Goal: Register for event/course

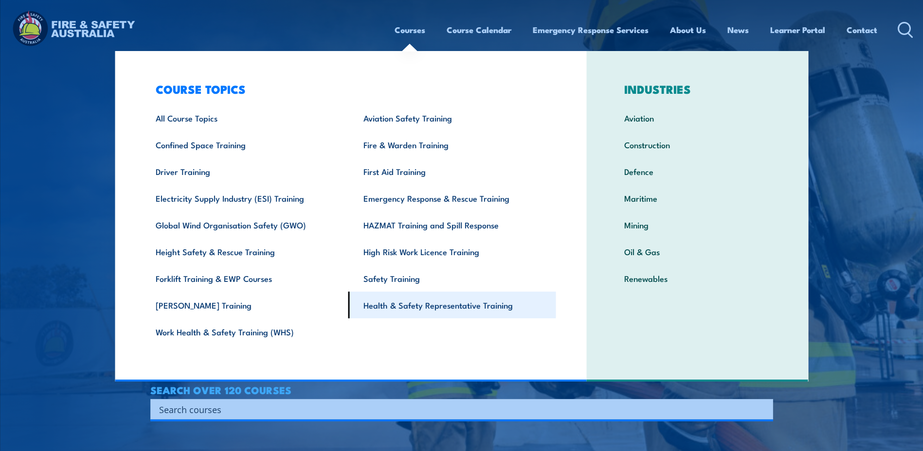
click at [438, 306] on link "Health & Safety Representative Training" at bounding box center [452, 305] width 208 height 27
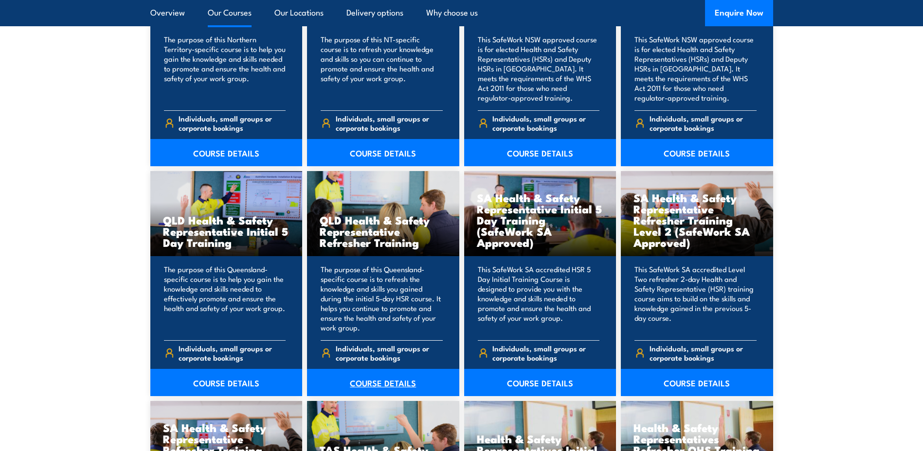
scroll to position [1119, 0]
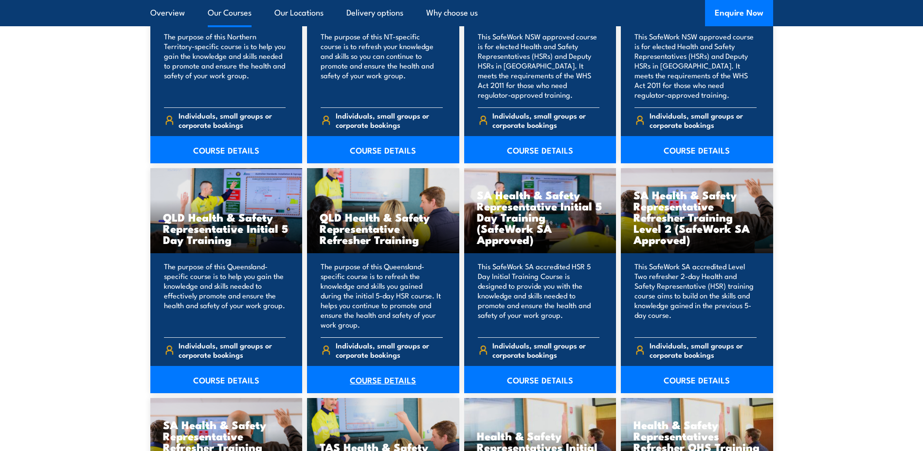
click at [365, 380] on link "COURSE DETAILS" at bounding box center [383, 379] width 152 height 27
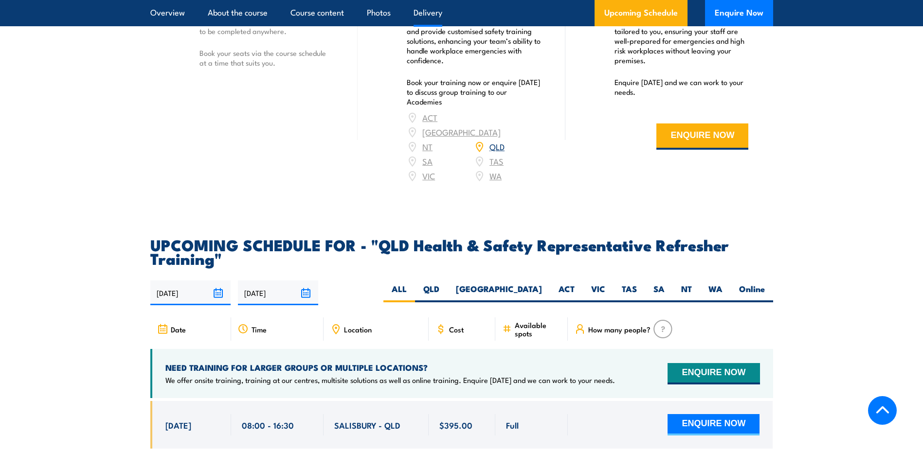
scroll to position [1605, 0]
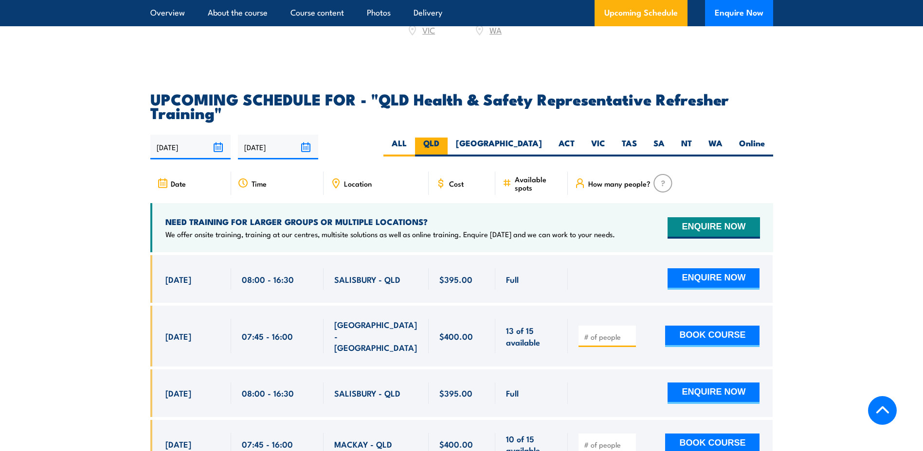
click at [447, 153] on label "QLD" at bounding box center [431, 147] width 33 height 19
click at [446, 144] on input "QLD" at bounding box center [442, 141] width 6 height 6
radio input "true"
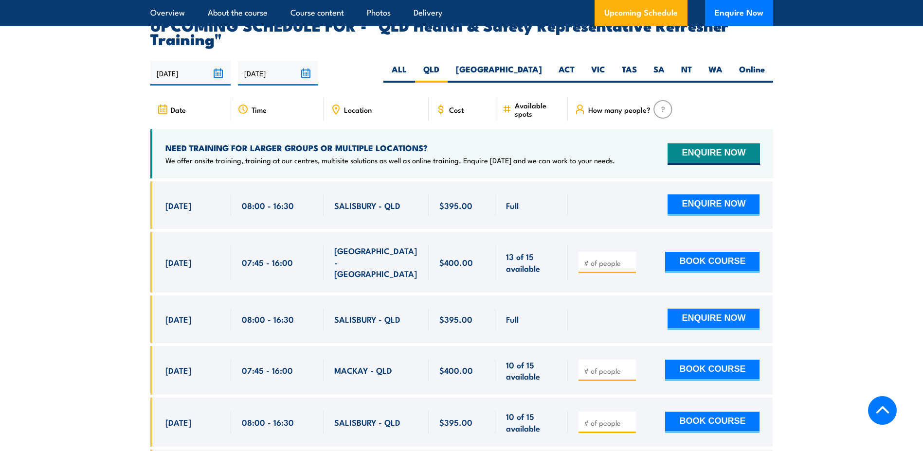
scroll to position [1657, 0]
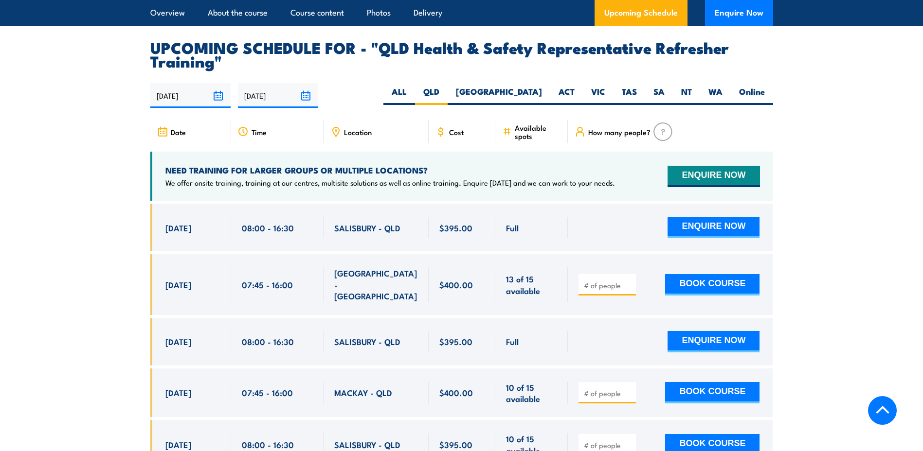
click at [217, 103] on input "[DATE]" at bounding box center [190, 95] width 80 height 25
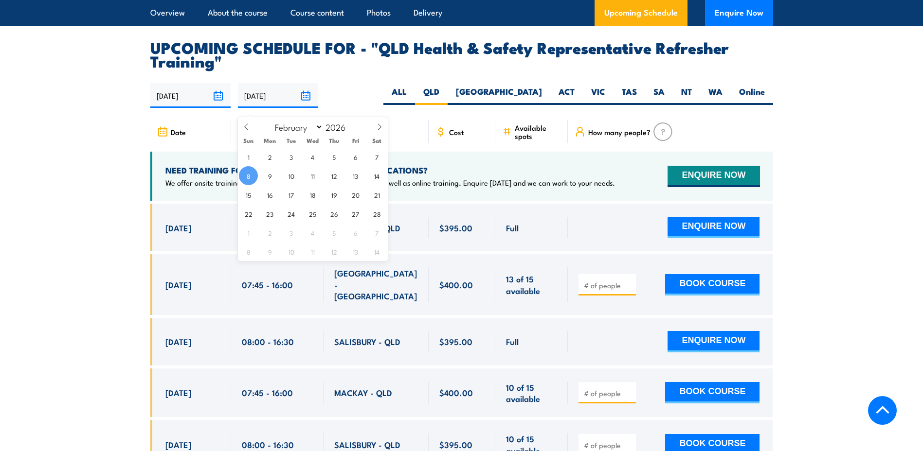
click at [306, 103] on input "08/02/2026" at bounding box center [278, 95] width 80 height 25
click at [245, 129] on icon at bounding box center [246, 127] width 7 height 7
select select "0"
click at [245, 128] on icon at bounding box center [246, 127] width 7 height 7
type input "2025"
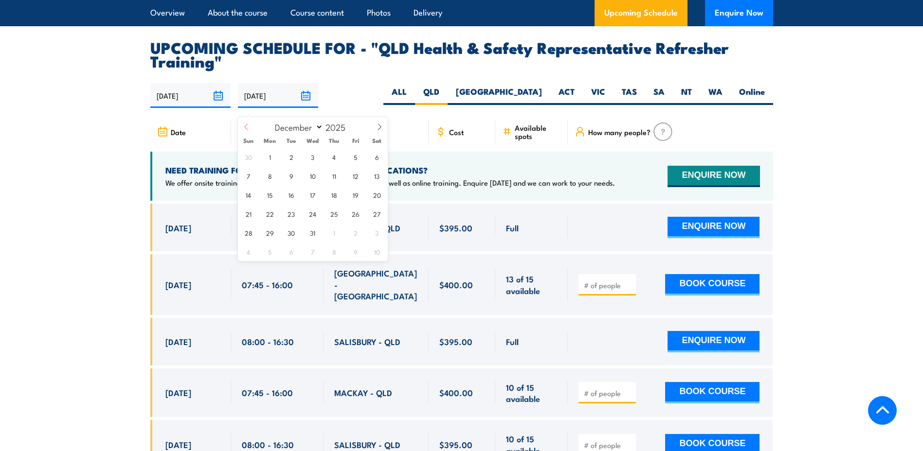
click at [245, 128] on icon at bounding box center [246, 127] width 7 height 7
select select "9"
click at [355, 177] on span "10" at bounding box center [355, 175] width 19 height 19
type input "10/10/2025"
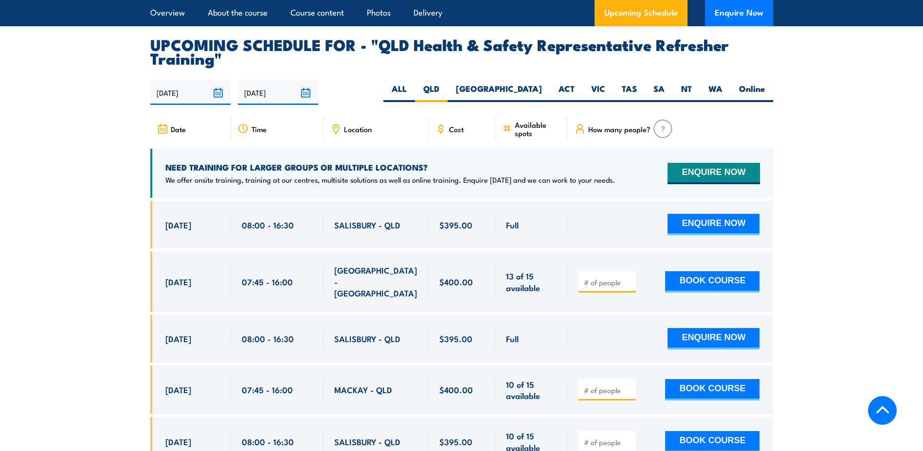
scroll to position [1657, 0]
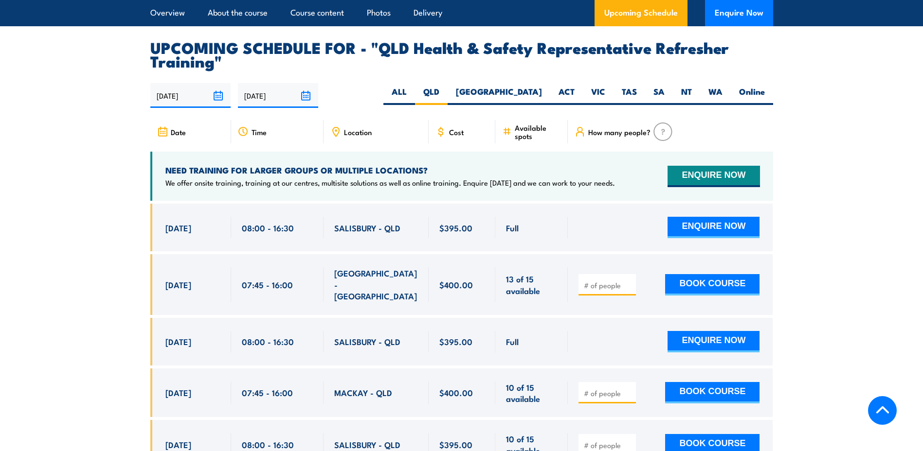
click at [304, 105] on input "[DATE]" at bounding box center [278, 95] width 80 height 25
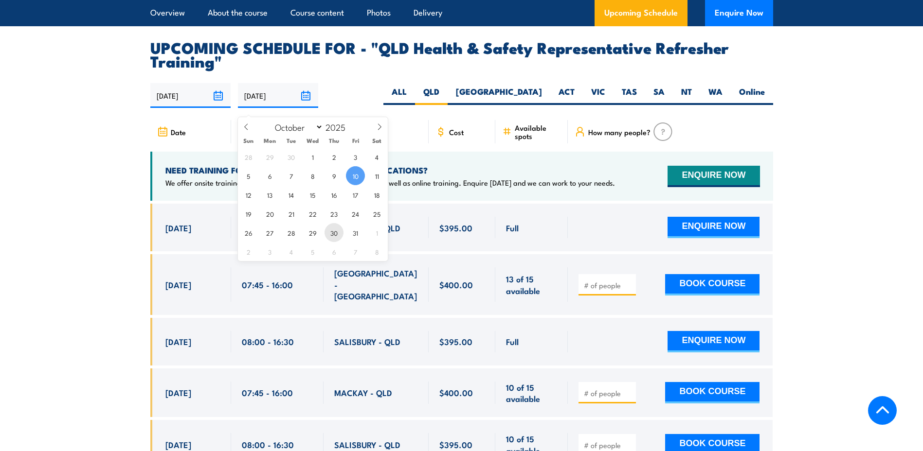
click at [336, 233] on span "30" at bounding box center [333, 232] width 19 height 19
type input "[DATE]"
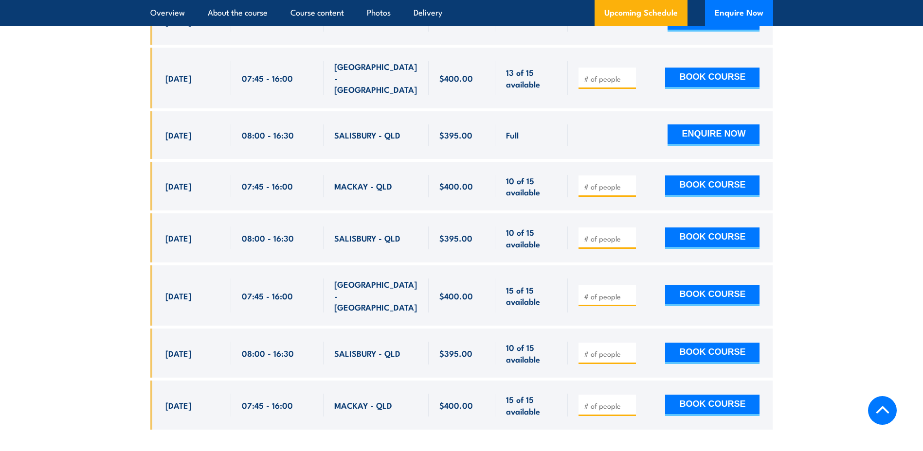
scroll to position [1803, 0]
